Goal: Task Accomplishment & Management: Use online tool/utility

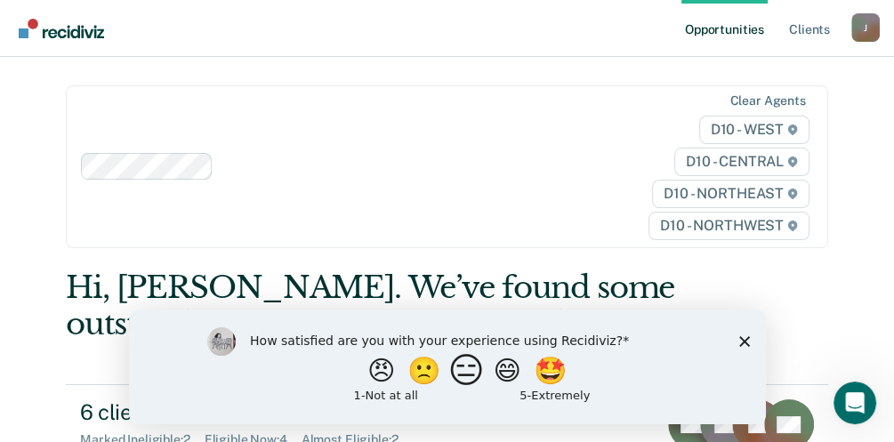
click at [459, 372] on button "😑" at bounding box center [468, 370] width 42 height 36
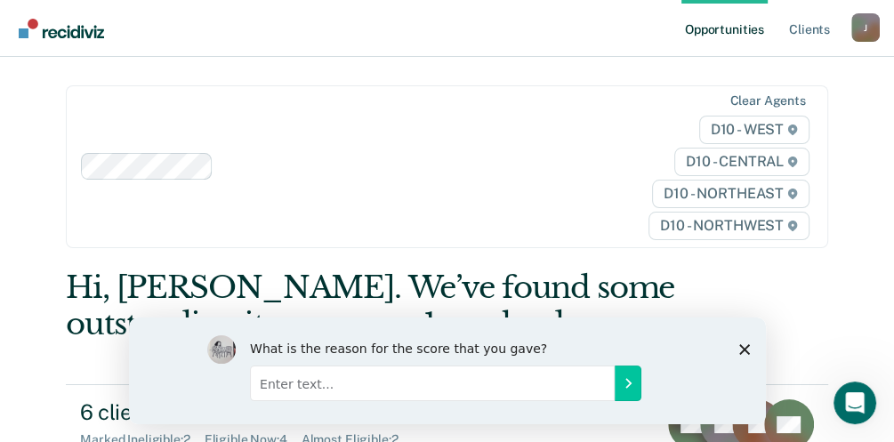
click at [741, 346] on polygon "Close survey" at bounding box center [743, 348] width 11 height 11
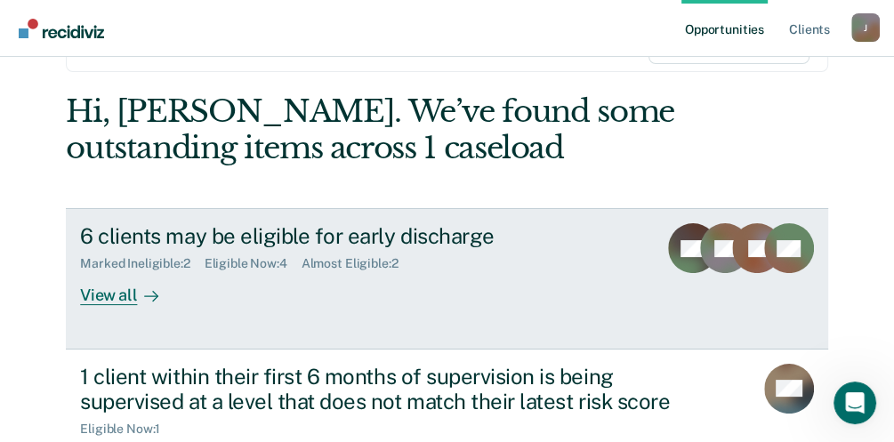
scroll to position [178, 0]
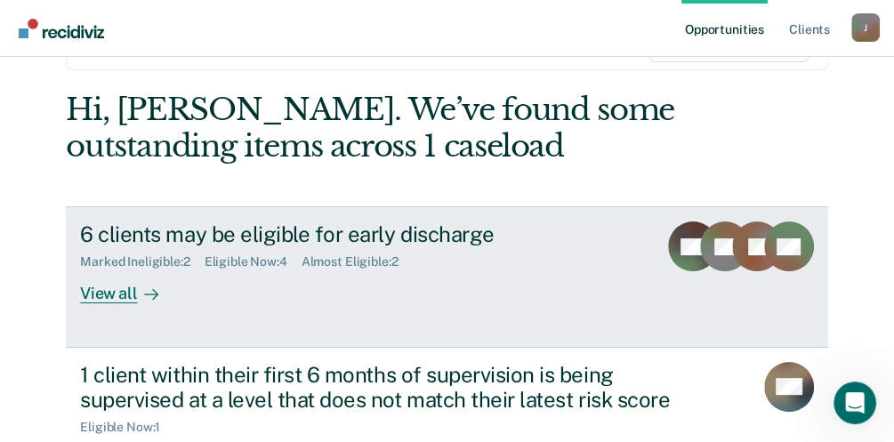
click at [88, 295] on div "View all" at bounding box center [130, 287] width 100 height 35
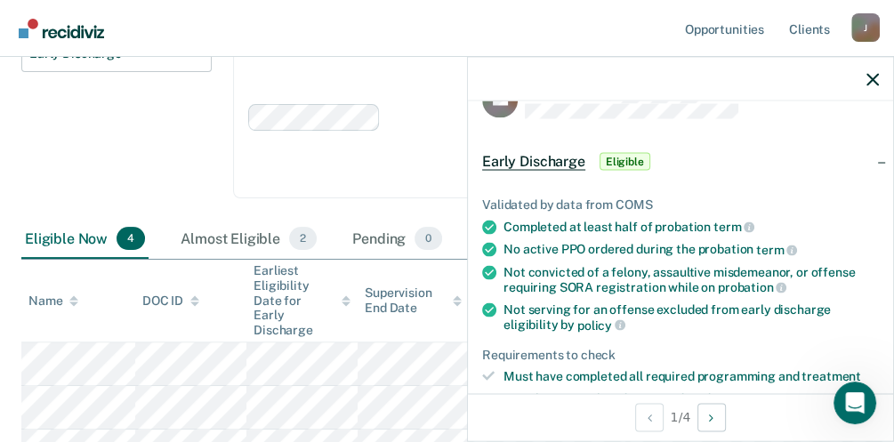
scroll to position [59, 0]
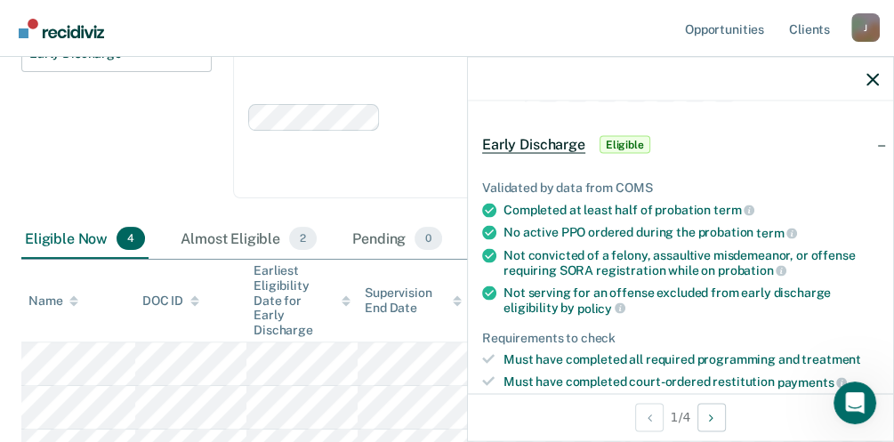
click at [624, 144] on span "Eligible" at bounding box center [625, 144] width 51 height 18
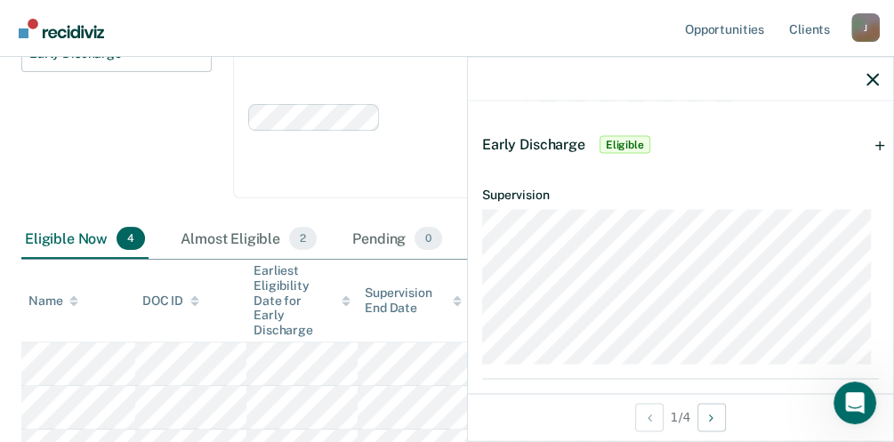
click at [559, 142] on span "Early Discharge" at bounding box center [533, 143] width 103 height 17
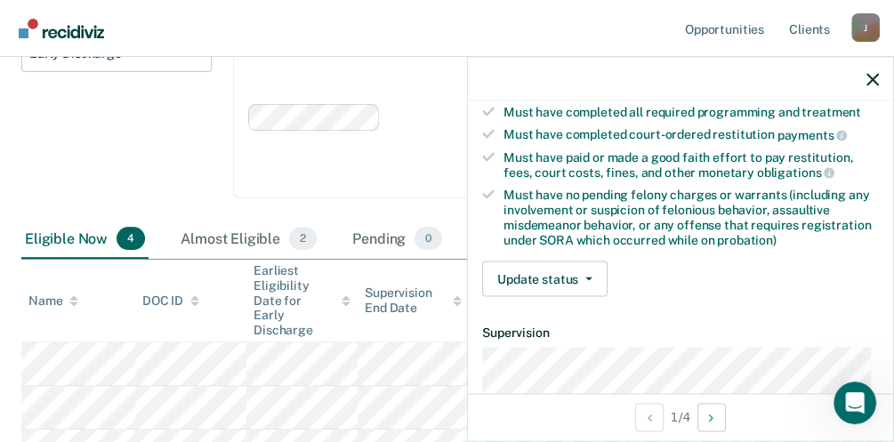
scroll to position [356, 0]
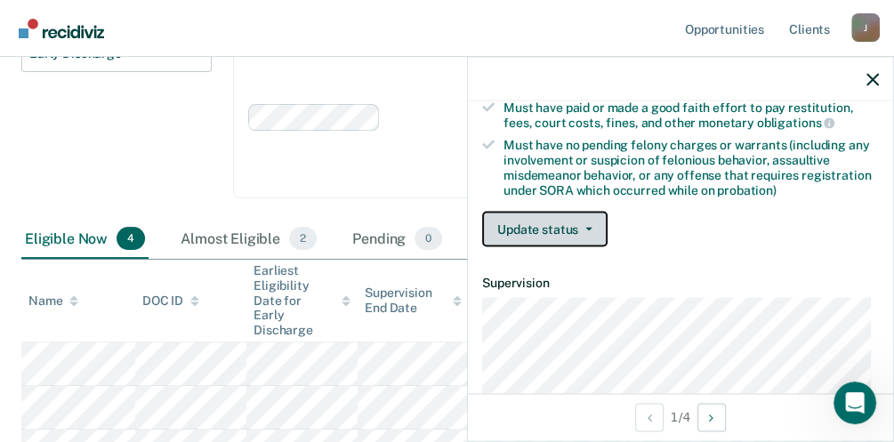
click at [585, 228] on icon "button" at bounding box center [588, 230] width 7 height 4
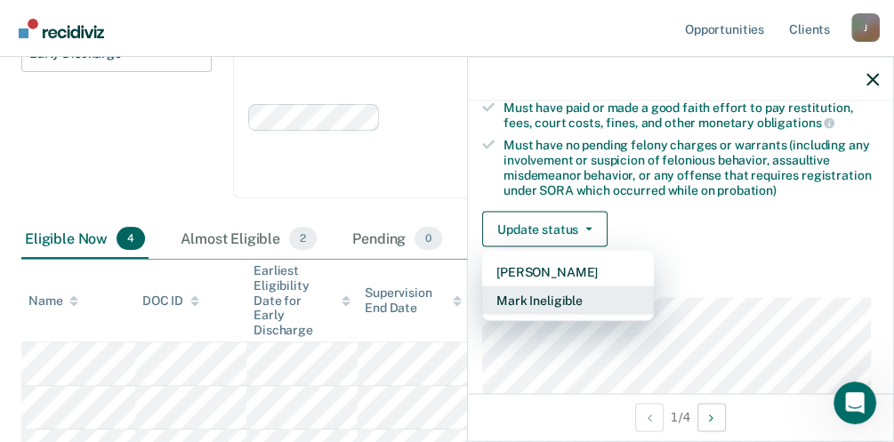
click at [541, 299] on button "Mark Ineligible" at bounding box center [568, 300] width 172 height 28
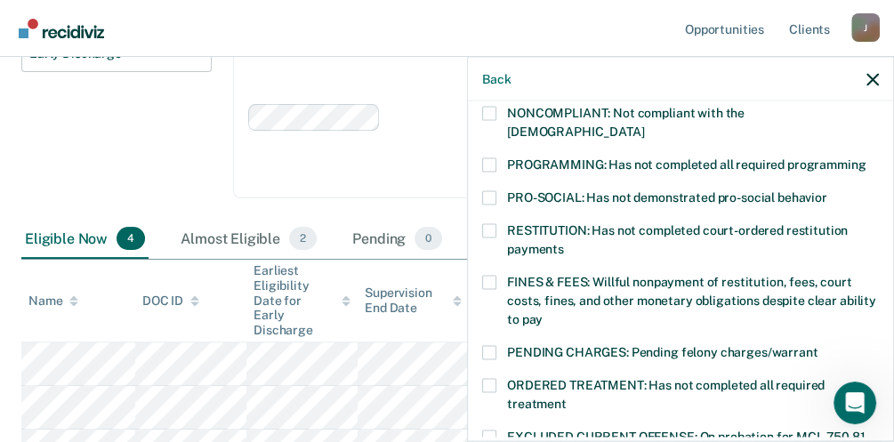
click at [496, 276] on label "FINES & FEES: Willful nonpayment of restitution, fees, court costs, fines, and …" at bounding box center [680, 304] width 397 height 56
click at [543, 313] on input "FINES & FEES: Willful nonpayment of restitution, fees, court costs, fines, and …" at bounding box center [543, 313] width 0 height 0
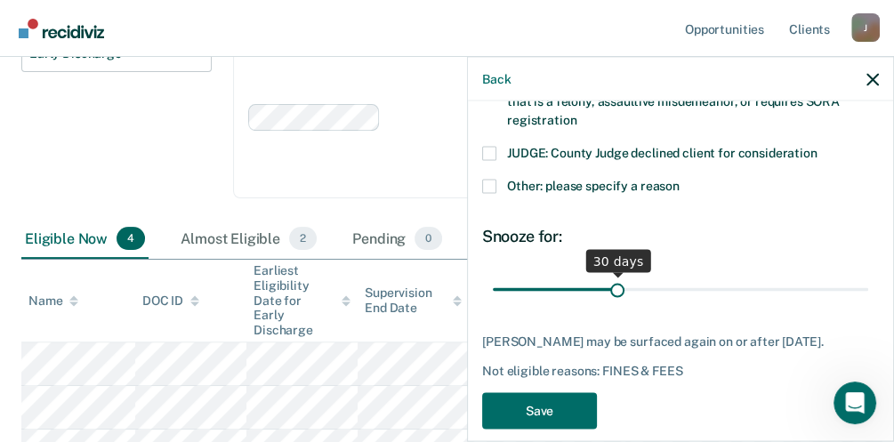
scroll to position [800, 0]
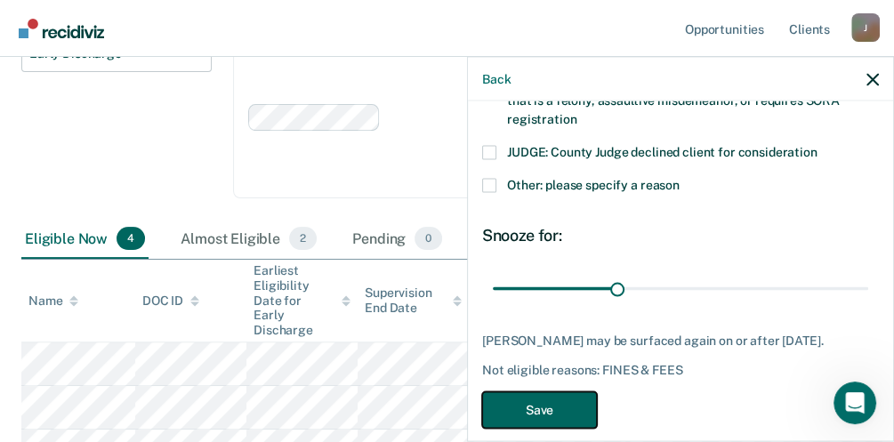
click at [549, 392] on button "Save" at bounding box center [539, 410] width 115 height 36
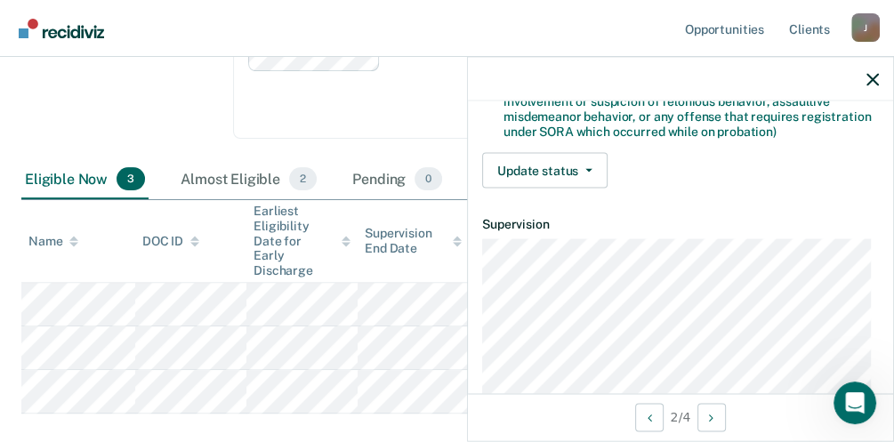
scroll to position [416, 0]
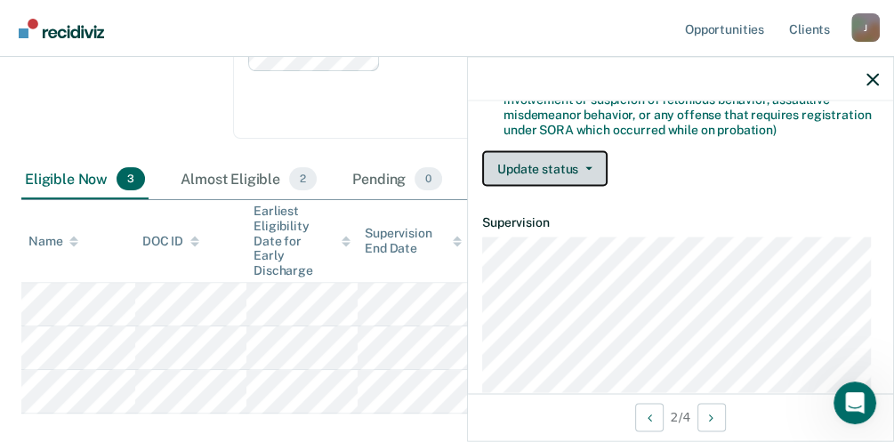
click at [594, 164] on button "Update status" at bounding box center [544, 169] width 125 height 36
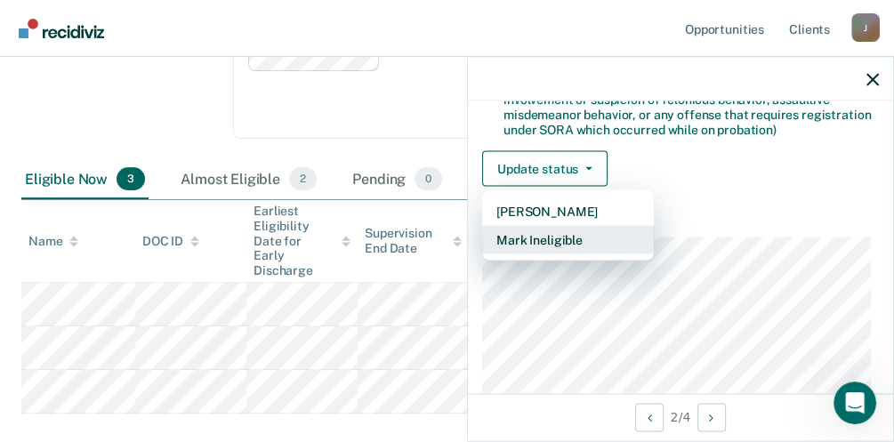
click at [565, 234] on button "Mark Ineligible" at bounding box center [568, 240] width 172 height 28
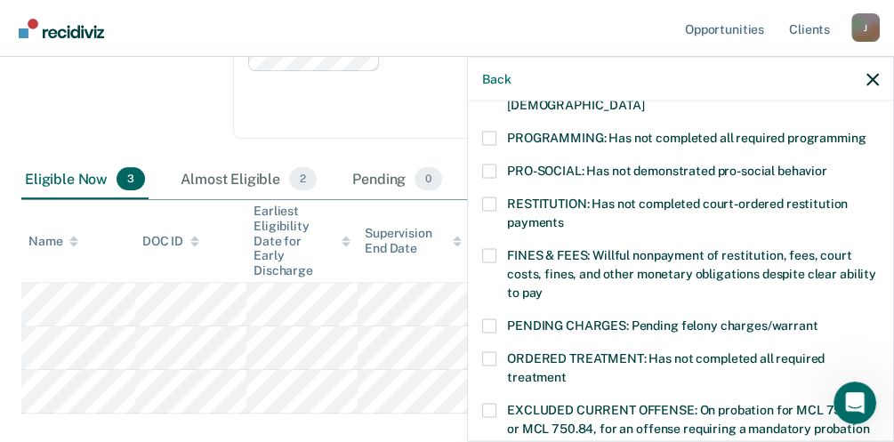
scroll to position [358, 0]
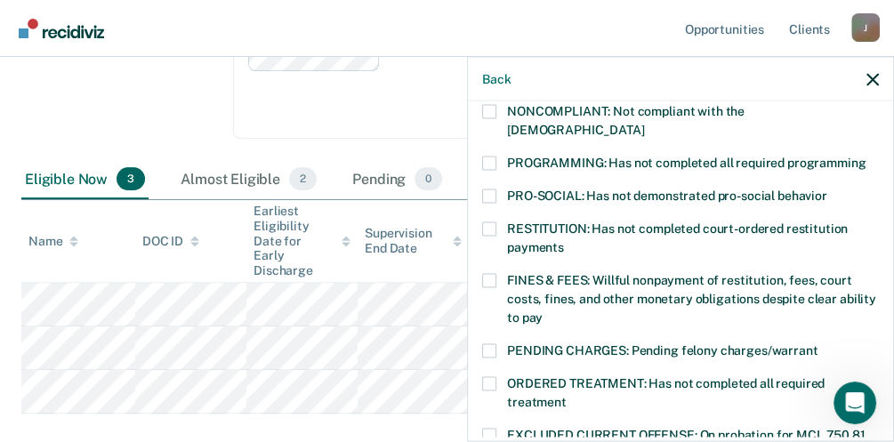
click at [492, 157] on span at bounding box center [489, 164] width 14 height 14
click at [865, 157] on input "PROGRAMMING: Has not completed all required programming" at bounding box center [865, 157] width 0 height 0
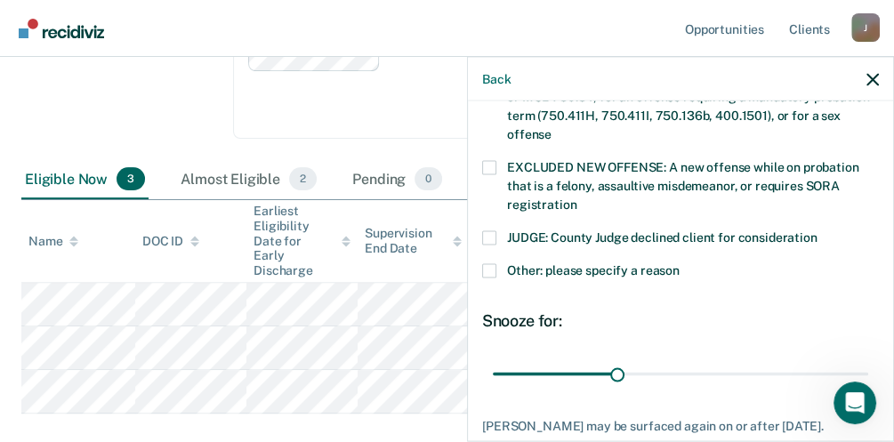
scroll to position [772, 0]
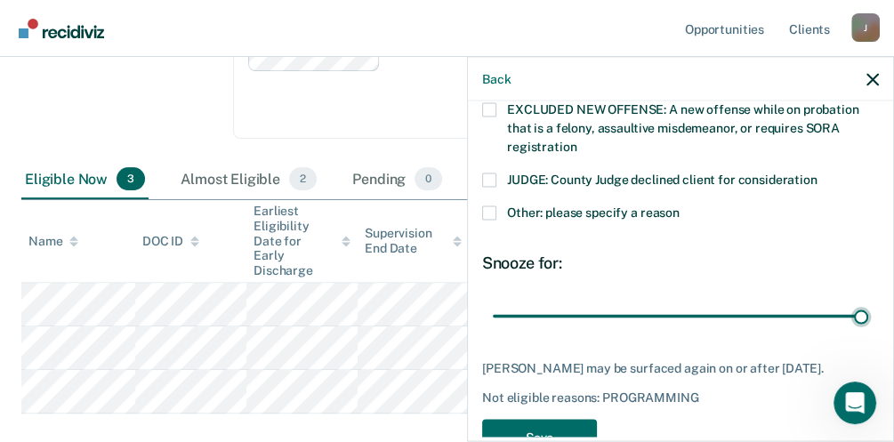
drag, startPoint x: 616, startPoint y: 292, endPoint x: 826, endPoint y: 320, distance: 211.8
type input "90"
click at [868, 301] on input "range" at bounding box center [680, 316] width 375 height 31
click at [546, 424] on button "Save" at bounding box center [539, 438] width 115 height 36
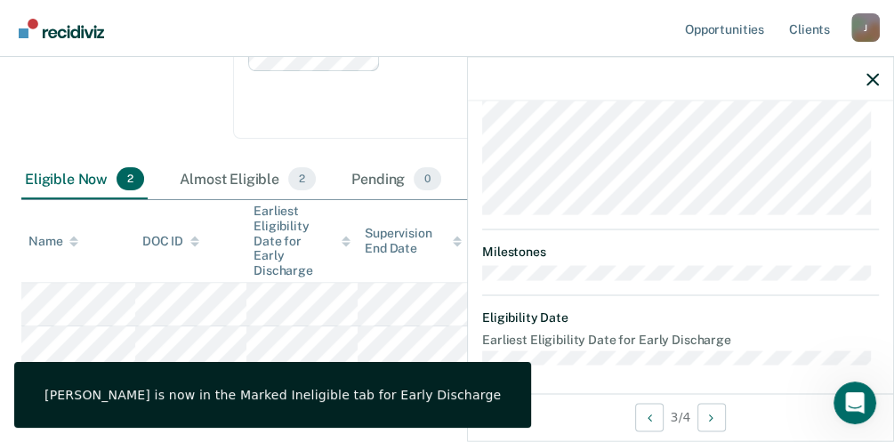
scroll to position [358, 0]
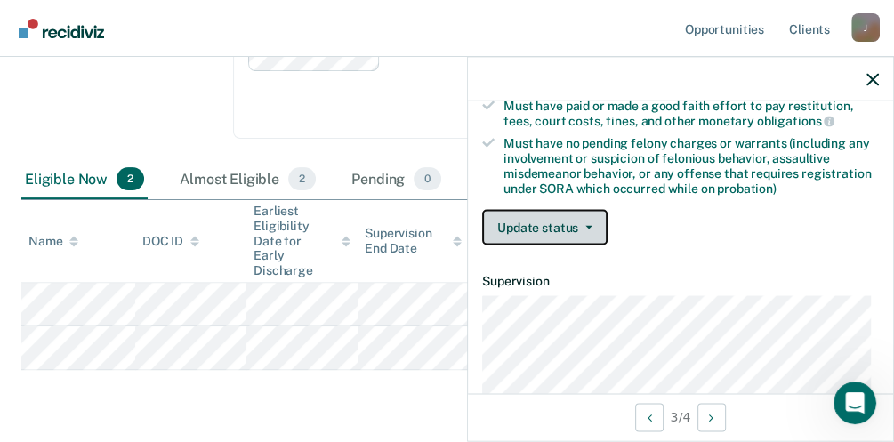
click at [585, 226] on icon "button" at bounding box center [588, 228] width 7 height 4
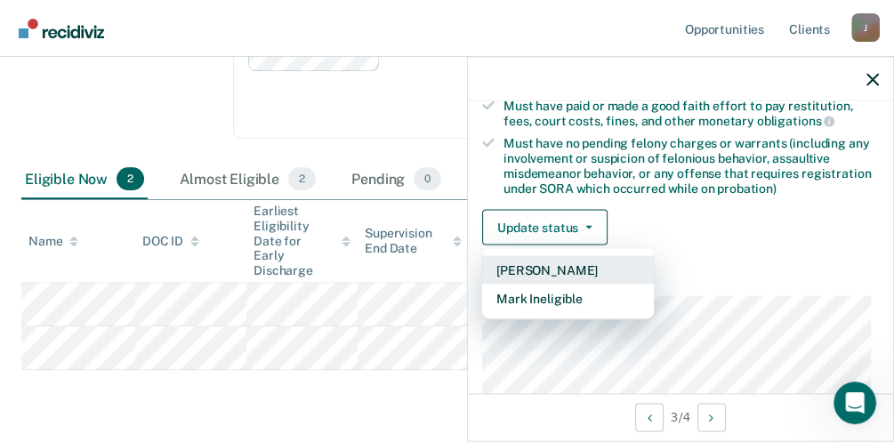
click at [570, 265] on button "[PERSON_NAME]" at bounding box center [568, 270] width 172 height 28
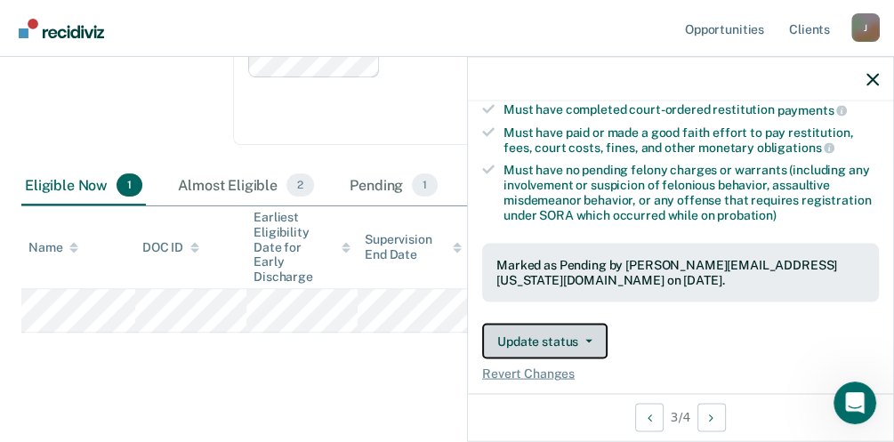
scroll to position [415, 0]
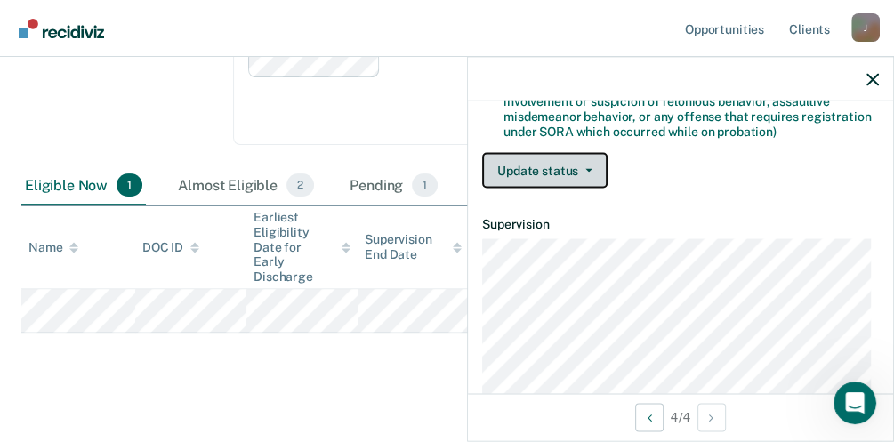
click at [589, 169] on icon "button" at bounding box center [588, 171] width 7 height 4
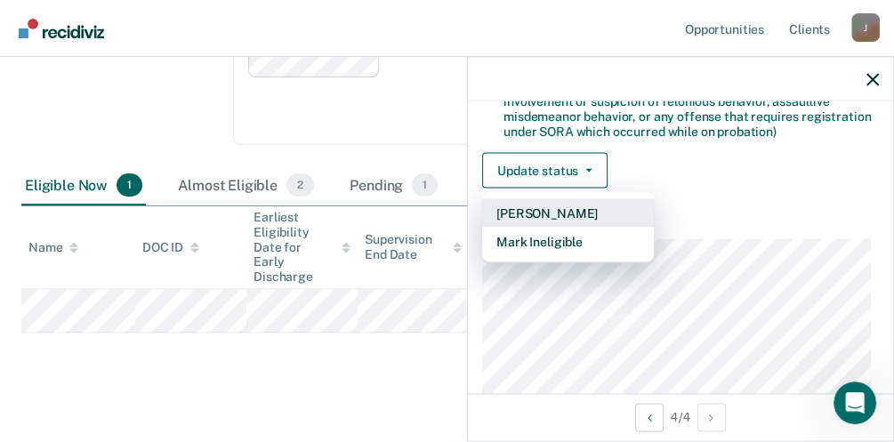
click at [573, 202] on button "[PERSON_NAME]" at bounding box center [568, 213] width 172 height 28
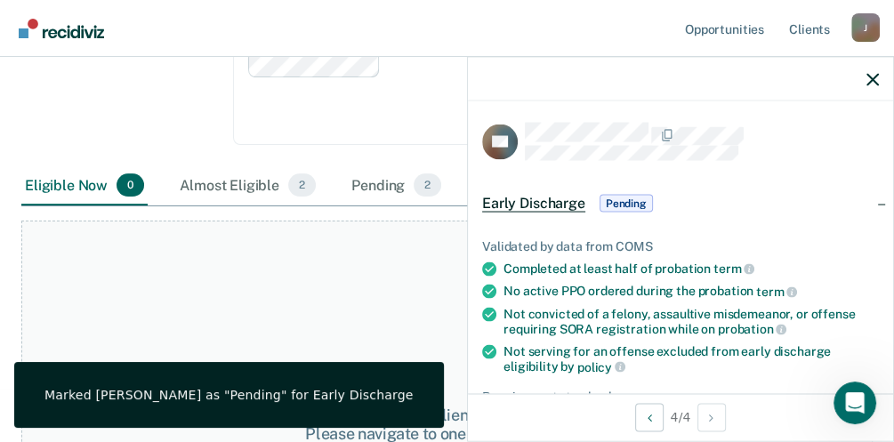
scroll to position [0, 0]
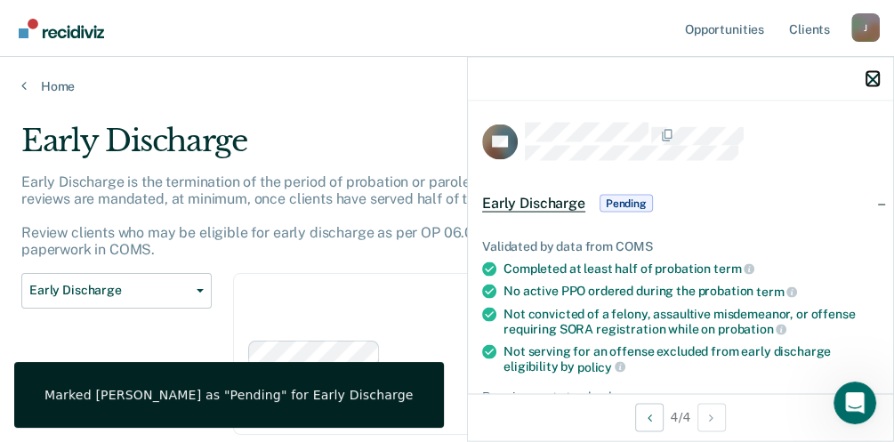
click at [877, 77] on icon "button" at bounding box center [872, 79] width 12 height 12
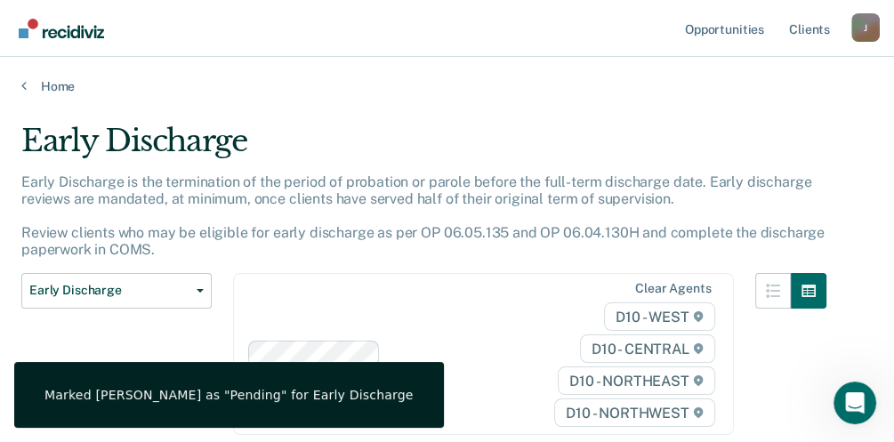
click at [530, 114] on main "Early Discharge Early Discharge is the termination of the period of probation o…" at bounding box center [447, 383] width 894 height 579
